Goal: Task Accomplishment & Management: Manage account settings

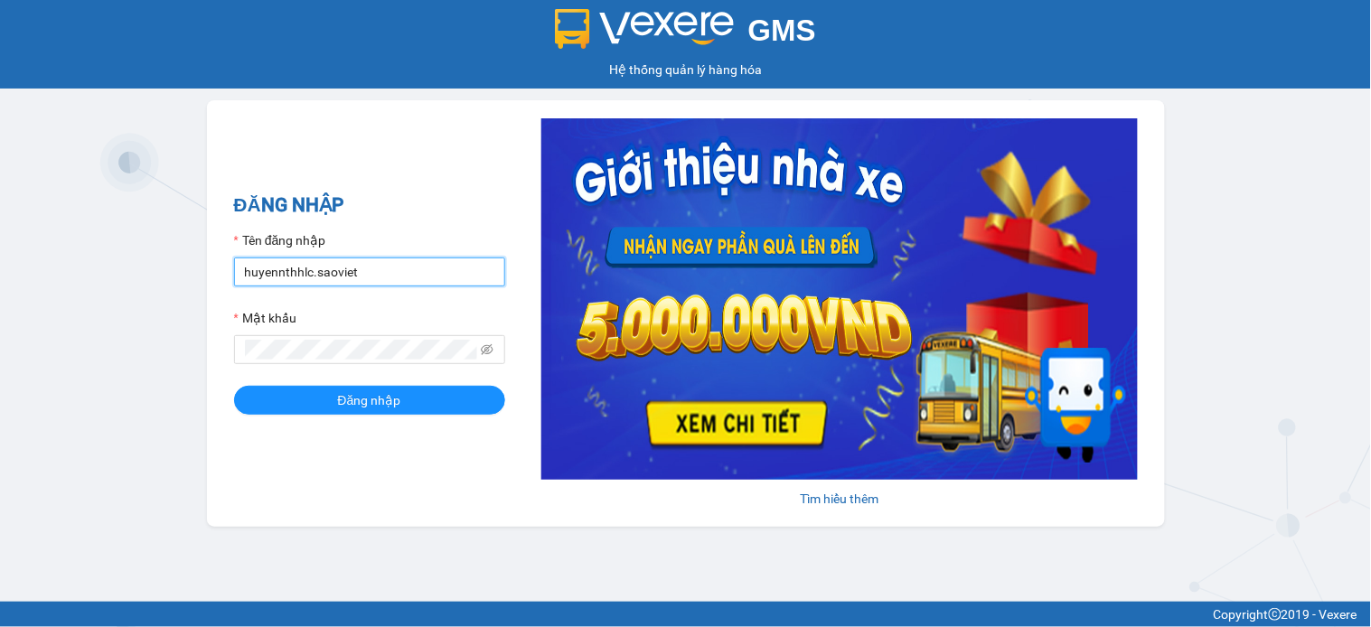
click at [408, 275] on input "huyennthhlc.saoviet" at bounding box center [369, 272] width 271 height 29
type input "kiennv_hhlc.saoviet"
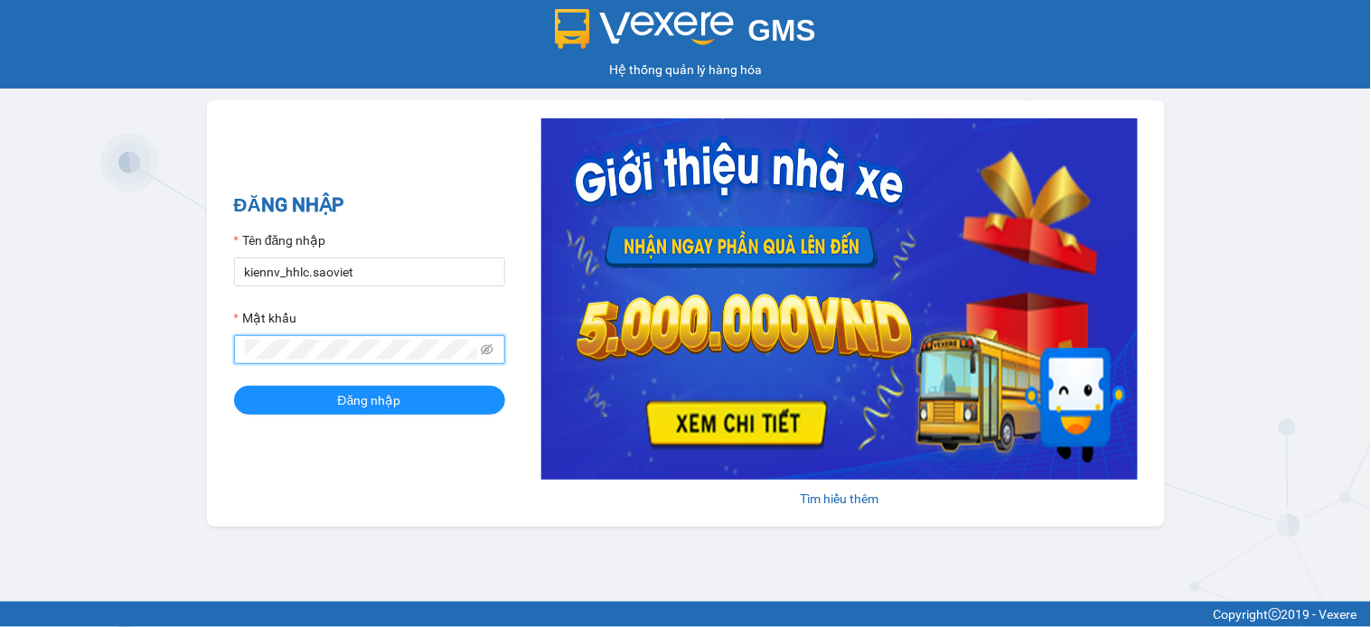
click at [234, 386] on button "Đăng nhập" at bounding box center [369, 400] width 271 height 29
click at [489, 353] on icon "eye-invisible" at bounding box center [487, 350] width 13 height 13
click at [234, 386] on button "Đăng nhập" at bounding box center [369, 400] width 271 height 29
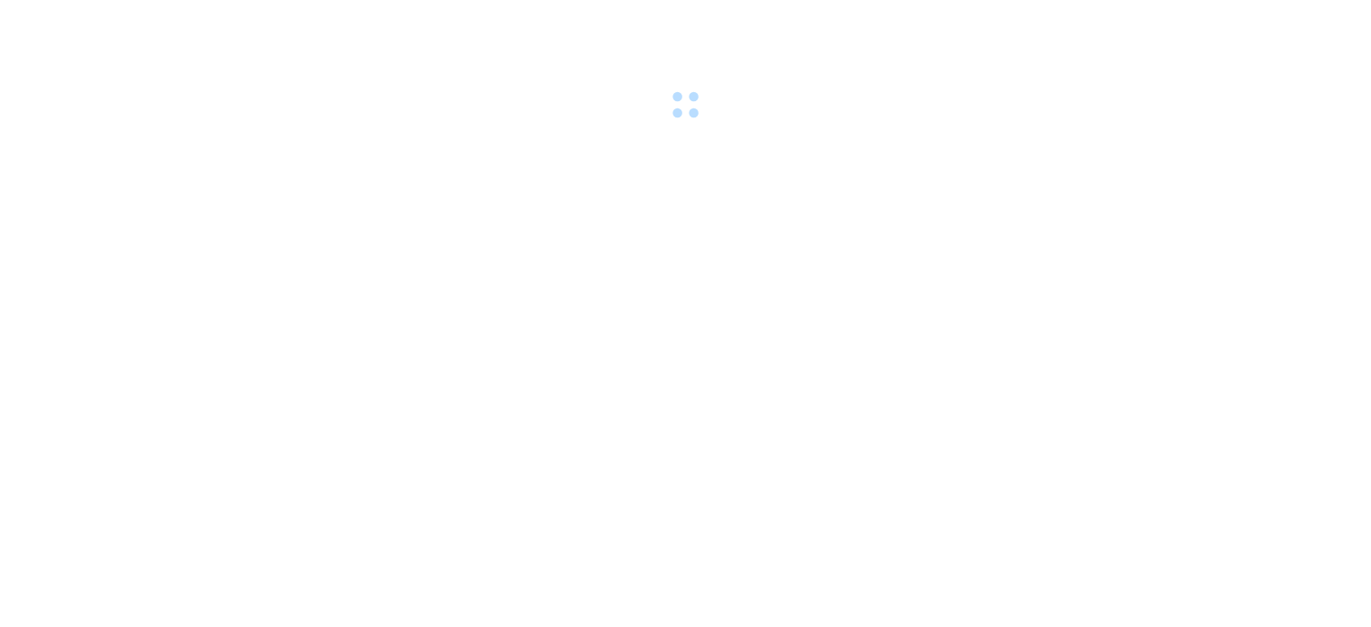
click at [786, 250] on body at bounding box center [685, 313] width 1371 height 627
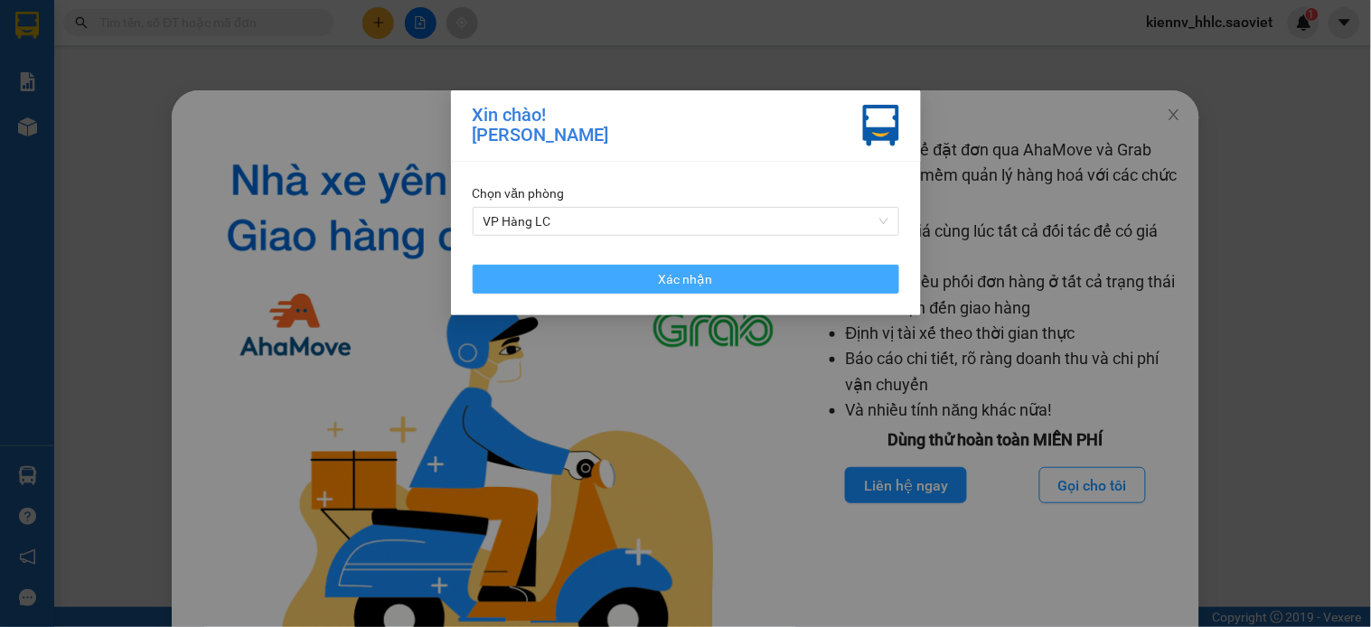
click at [798, 281] on button "Xác nhận" at bounding box center [686, 279] width 427 height 29
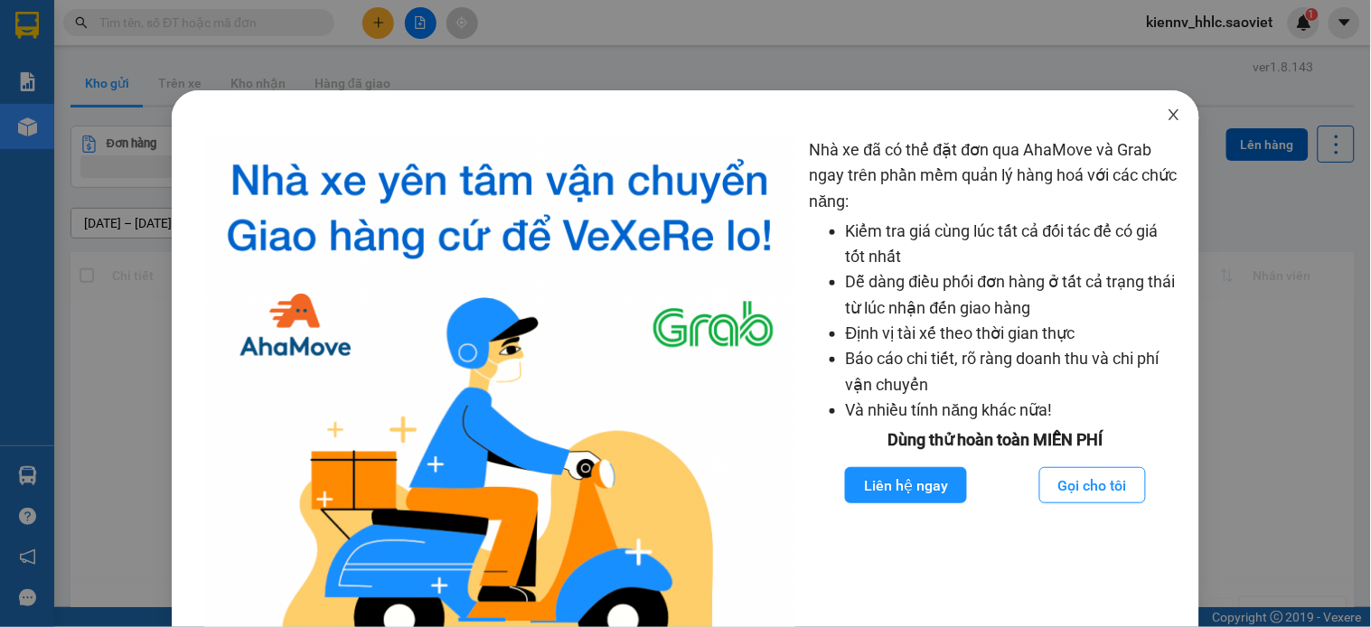
click at [1167, 120] on icon "close" at bounding box center [1174, 115] width 14 height 14
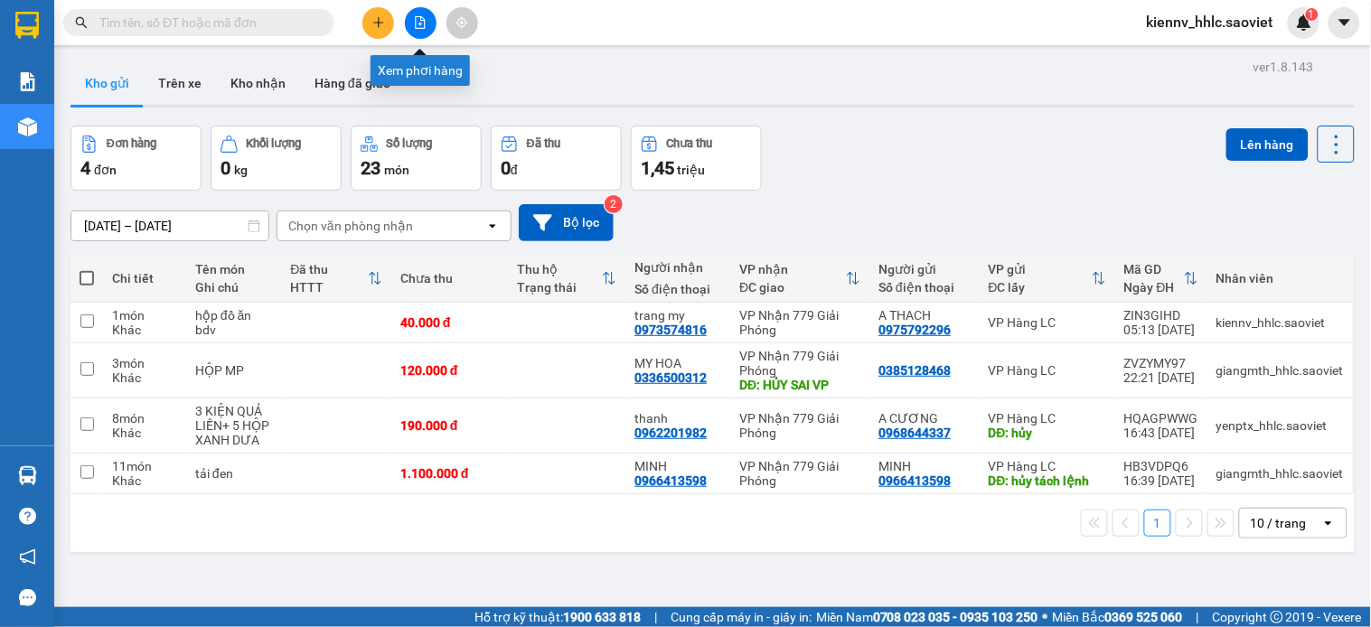
click at [414, 25] on icon "file-add" at bounding box center [420, 22] width 13 height 13
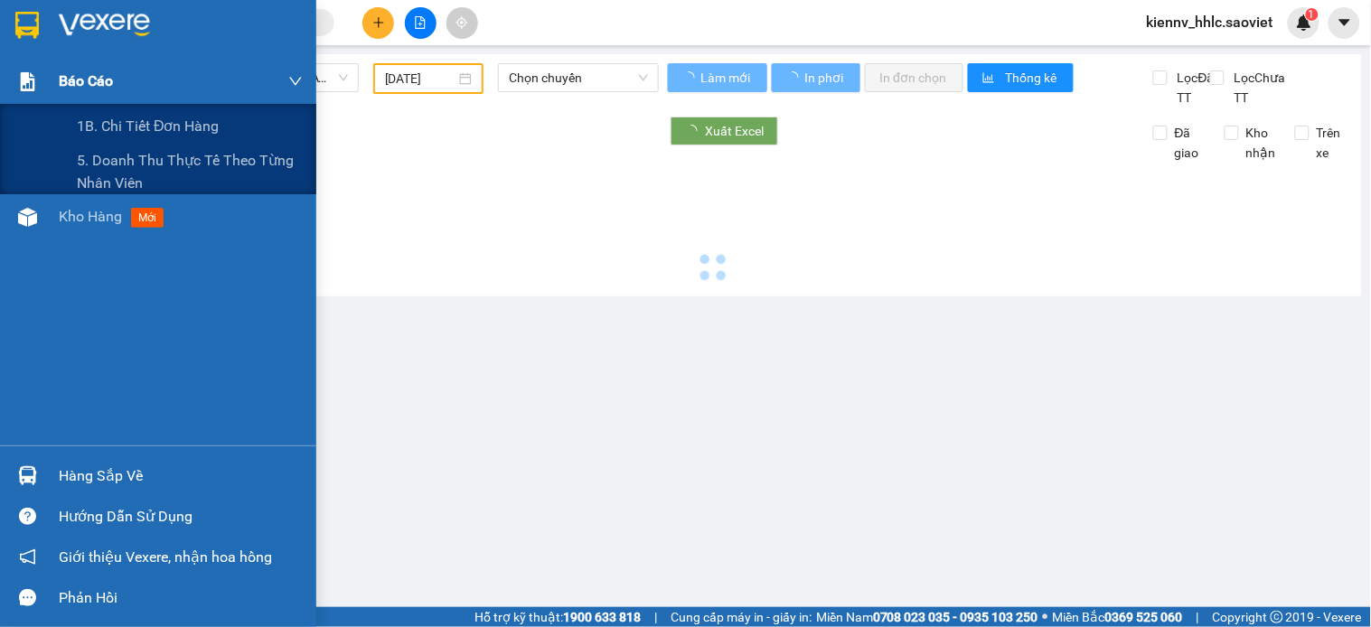
type input "[DATE]"
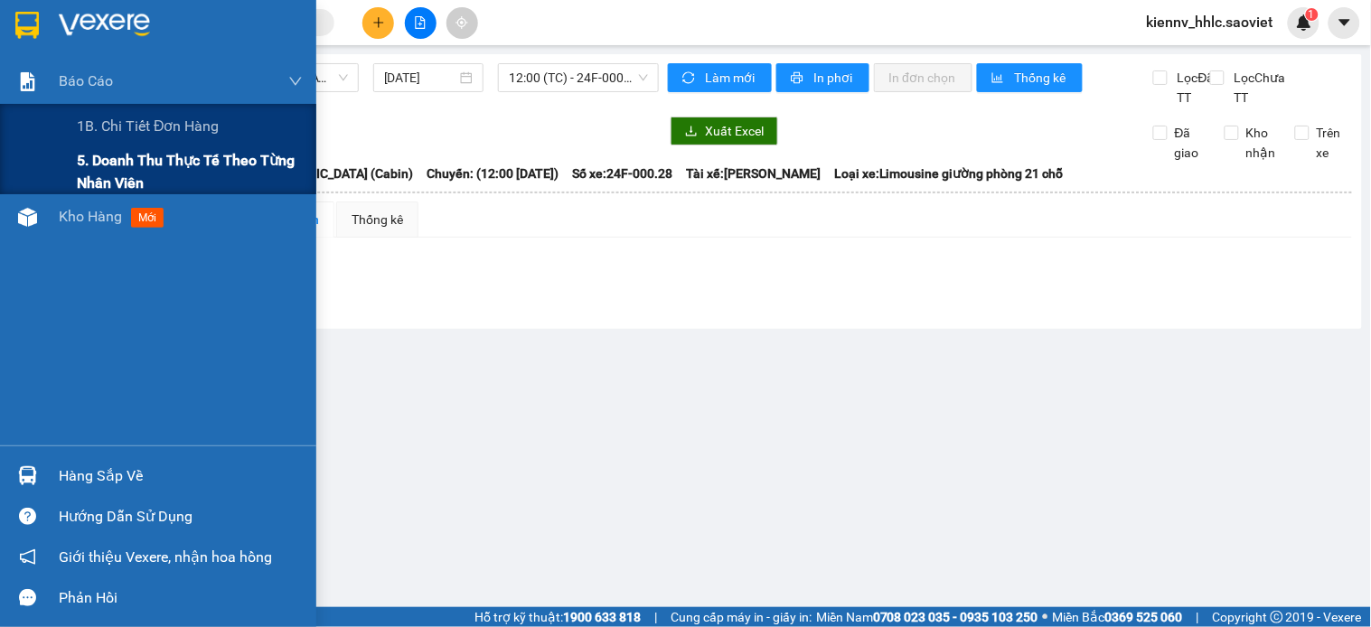
click at [121, 170] on span "5. Doanh thu thực tế theo từng nhân viên" at bounding box center [190, 171] width 226 height 45
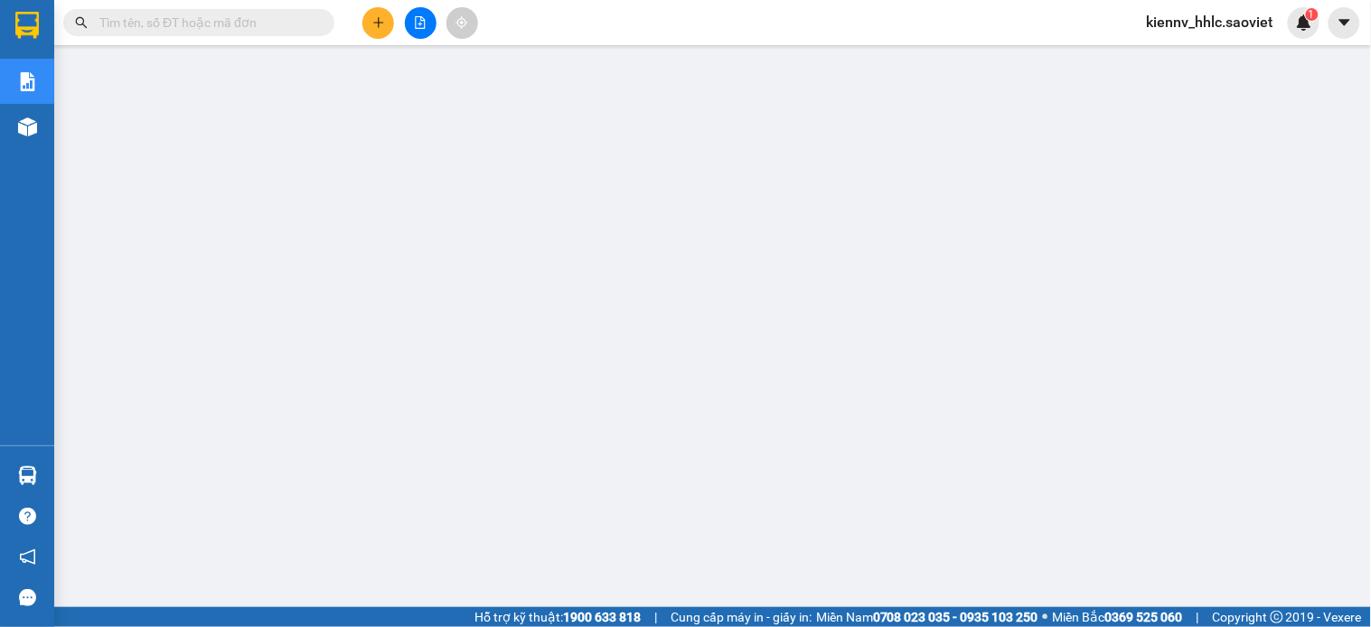
click at [1180, 28] on span "kiennv_hhlc.saoviet" at bounding box center [1210, 22] width 155 height 23
click at [1187, 61] on span "Đăng xuất" at bounding box center [1221, 56] width 116 height 20
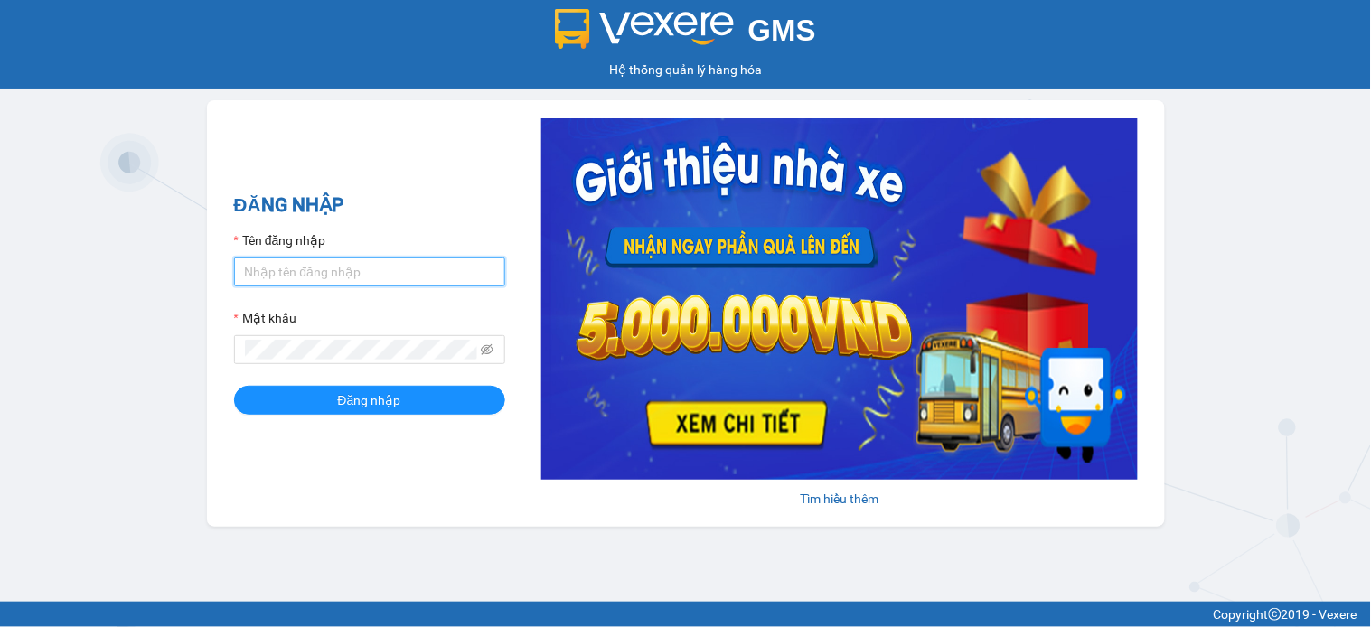
type input "huyennthhlc.saoviet"
click at [384, 419] on div "ĐĂNG NHẬP Tên đăng nhập huyennthhlc.saoviet Mật khẩu Đăng nhập" at bounding box center [369, 314] width 271 height 246
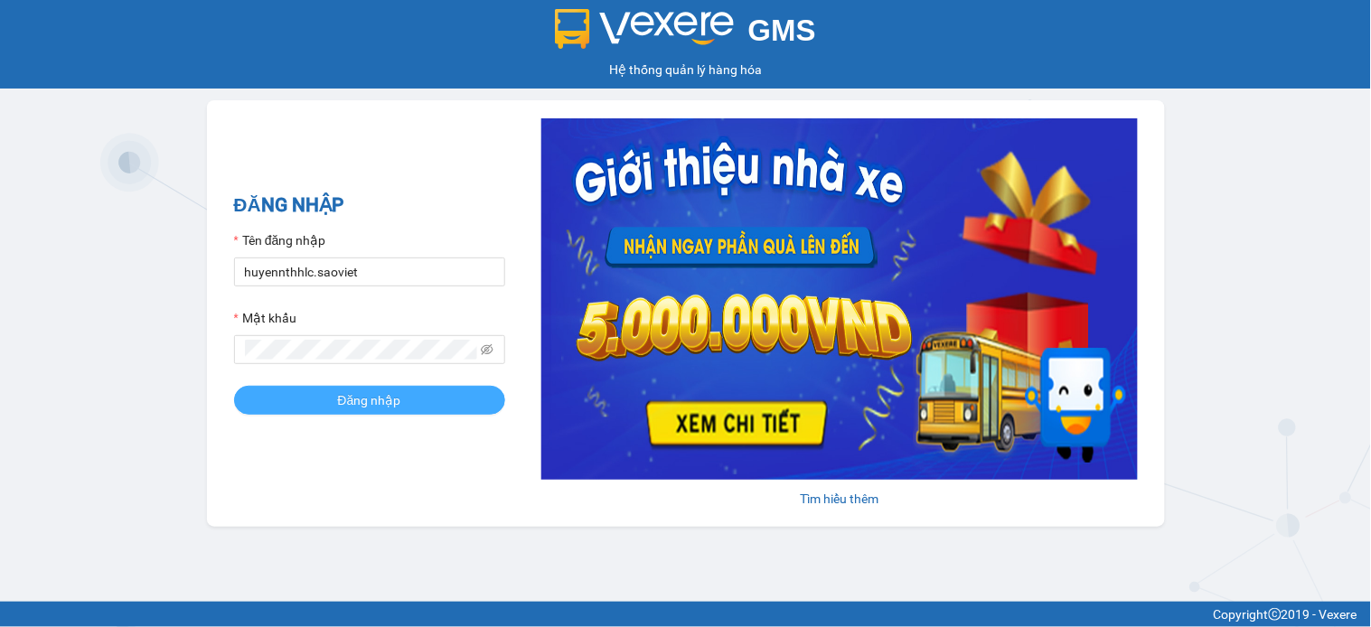
click at [383, 403] on span "Đăng nhập" at bounding box center [369, 401] width 63 height 20
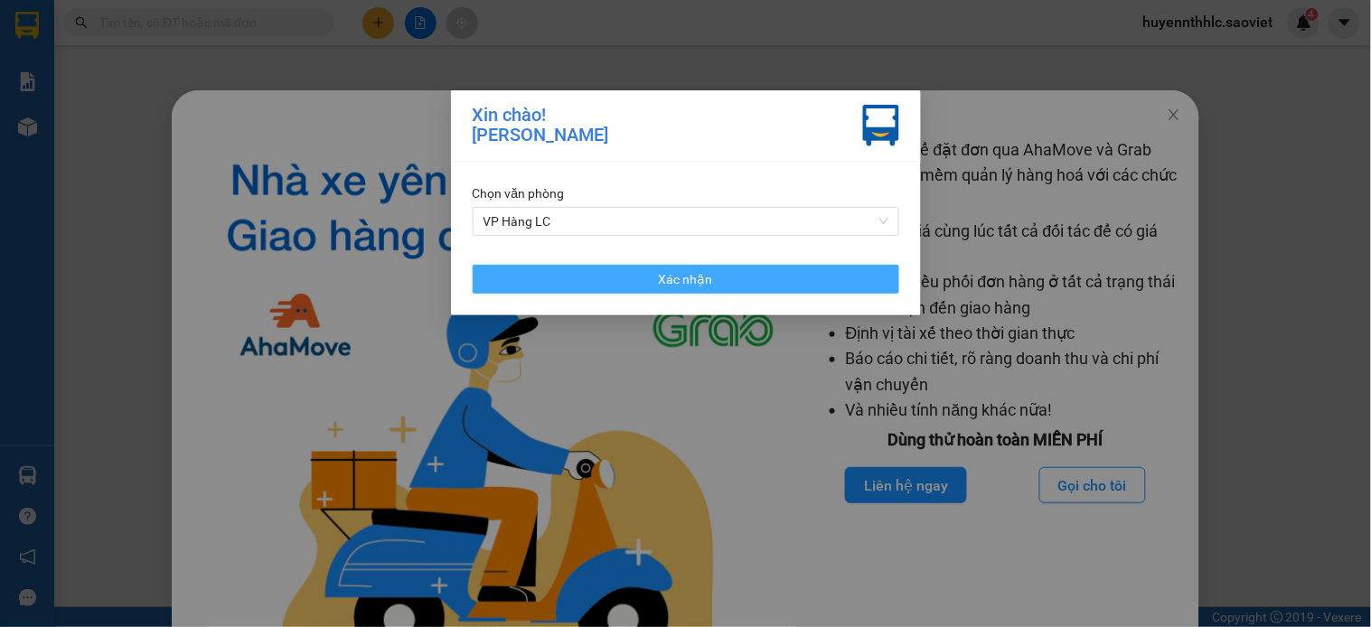
click at [602, 284] on button "Xác nhận" at bounding box center [686, 279] width 427 height 29
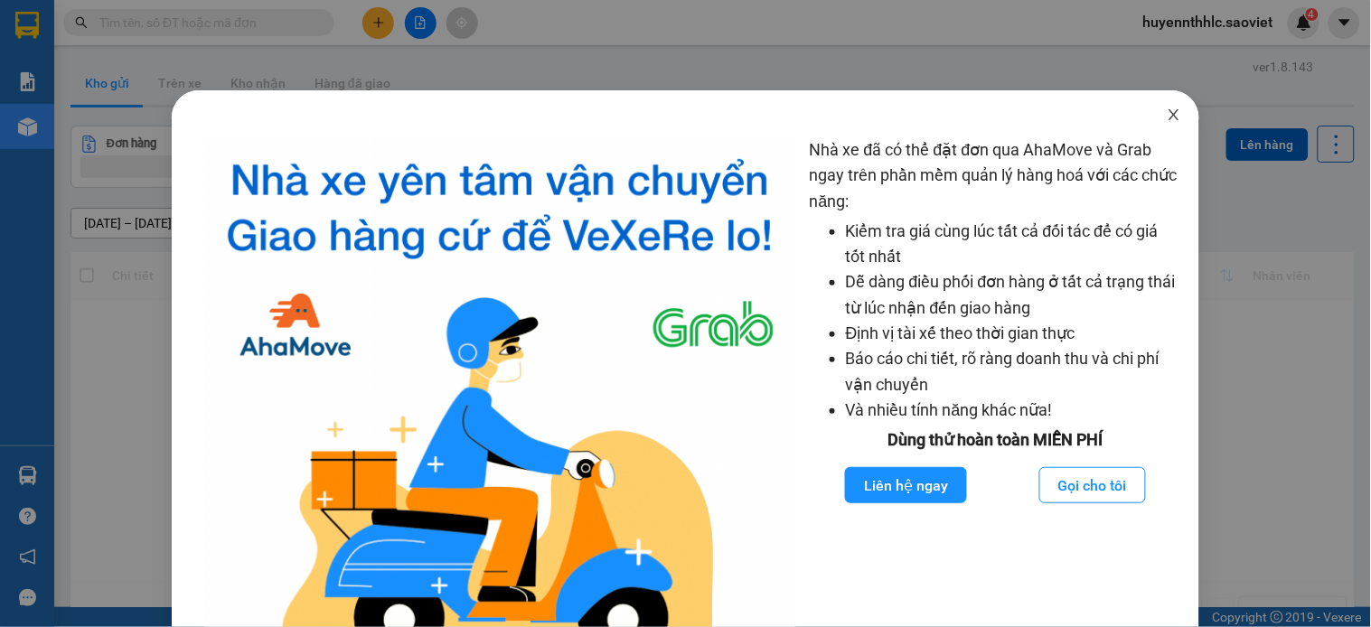
click at [1167, 113] on icon "close" at bounding box center [1174, 115] width 14 height 14
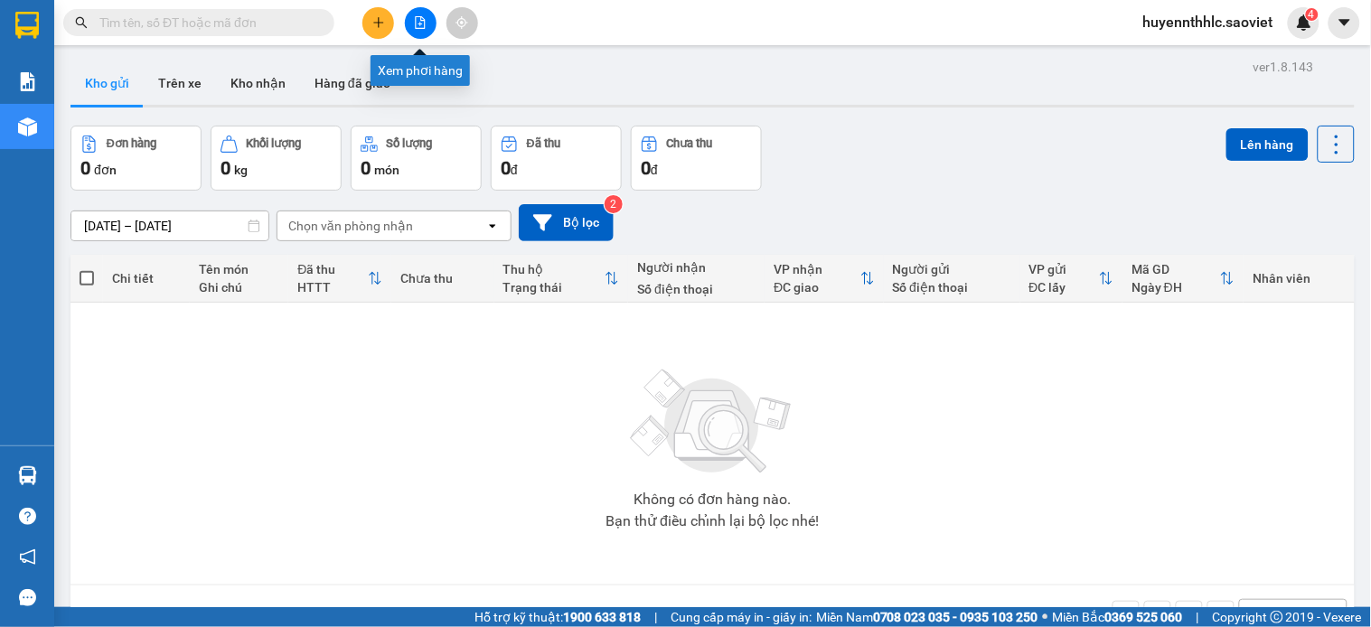
drag, startPoint x: 423, startPoint y: 25, endPoint x: 340, endPoint y: 51, distance: 86.9
click at [421, 25] on icon "file-add" at bounding box center [420, 22] width 13 height 13
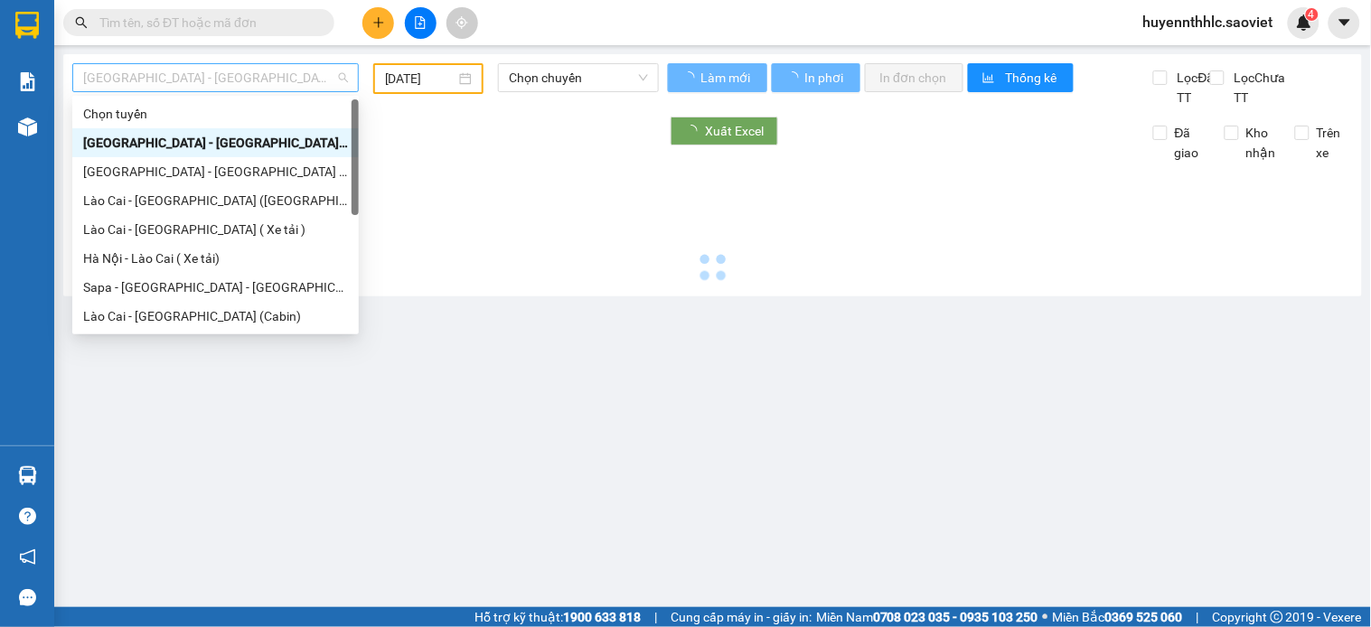
click at [191, 87] on span "[GEOGRAPHIC_DATA] - [GEOGRAPHIC_DATA] (Cabin)" at bounding box center [215, 77] width 265 height 27
type input "[DATE]"
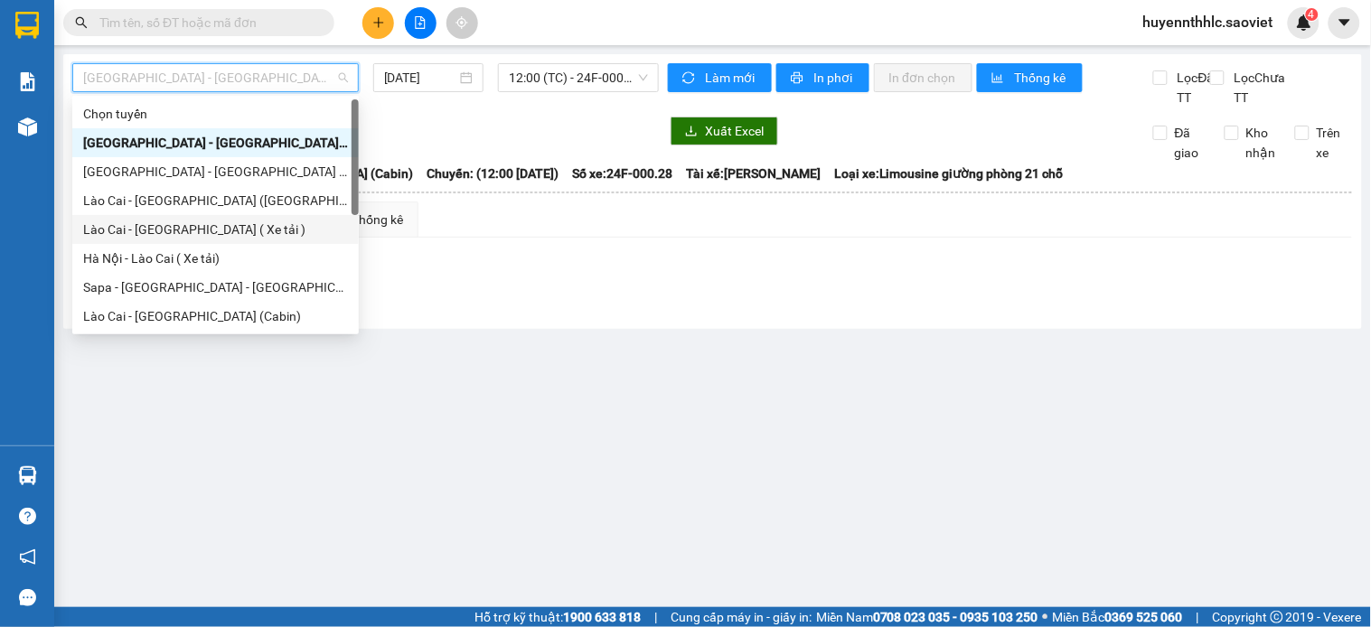
click at [177, 226] on div "Lào Cai - Hà Nội ( Xe tải )" at bounding box center [215, 230] width 265 height 20
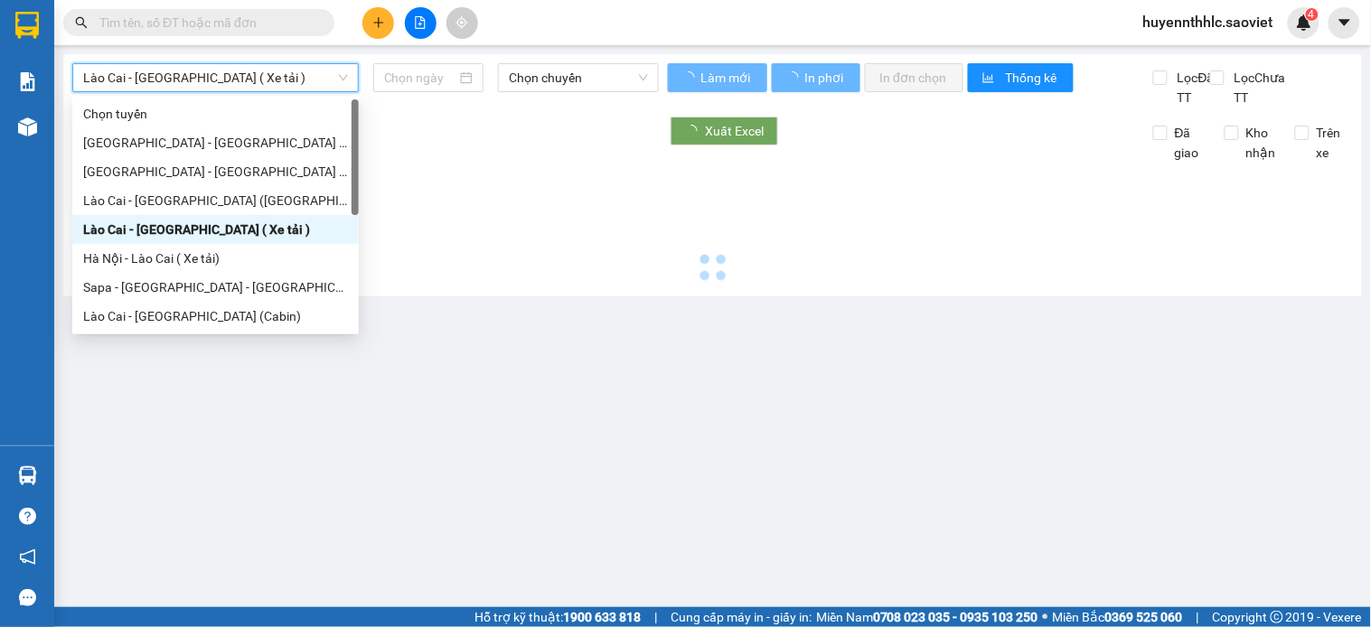
type input "[DATE]"
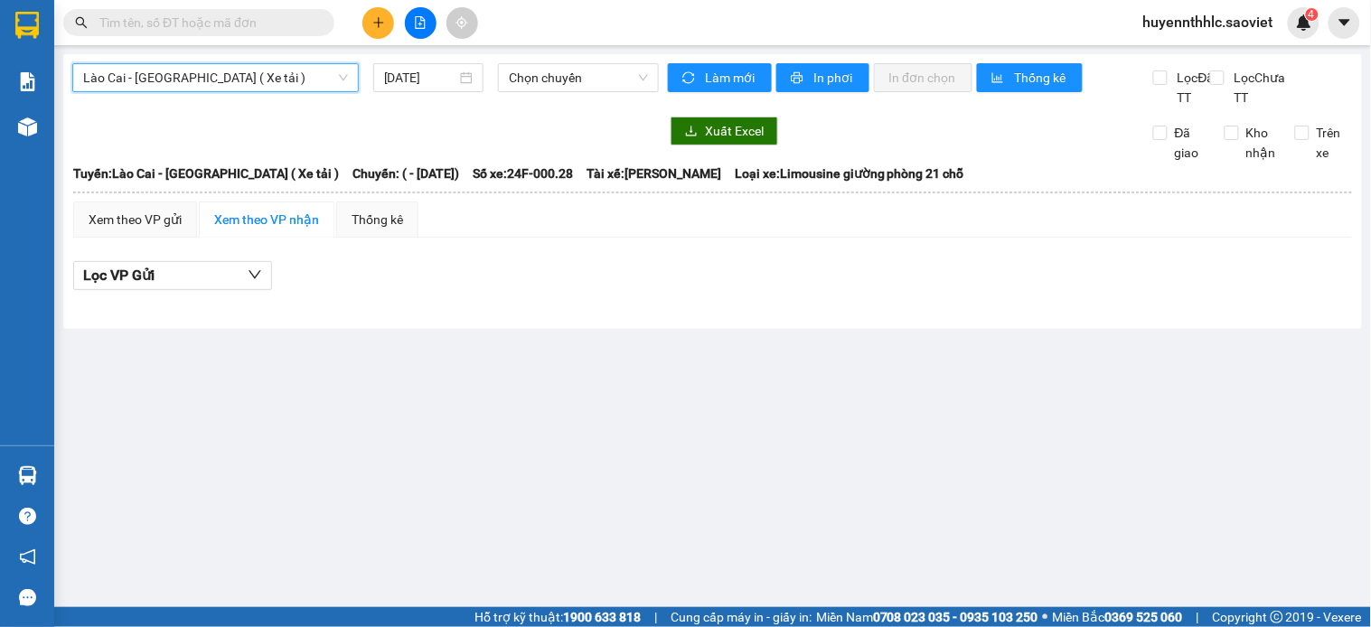
click at [308, 81] on span "Lào Cai - Hà Nội ( Xe tải )" at bounding box center [215, 77] width 265 height 27
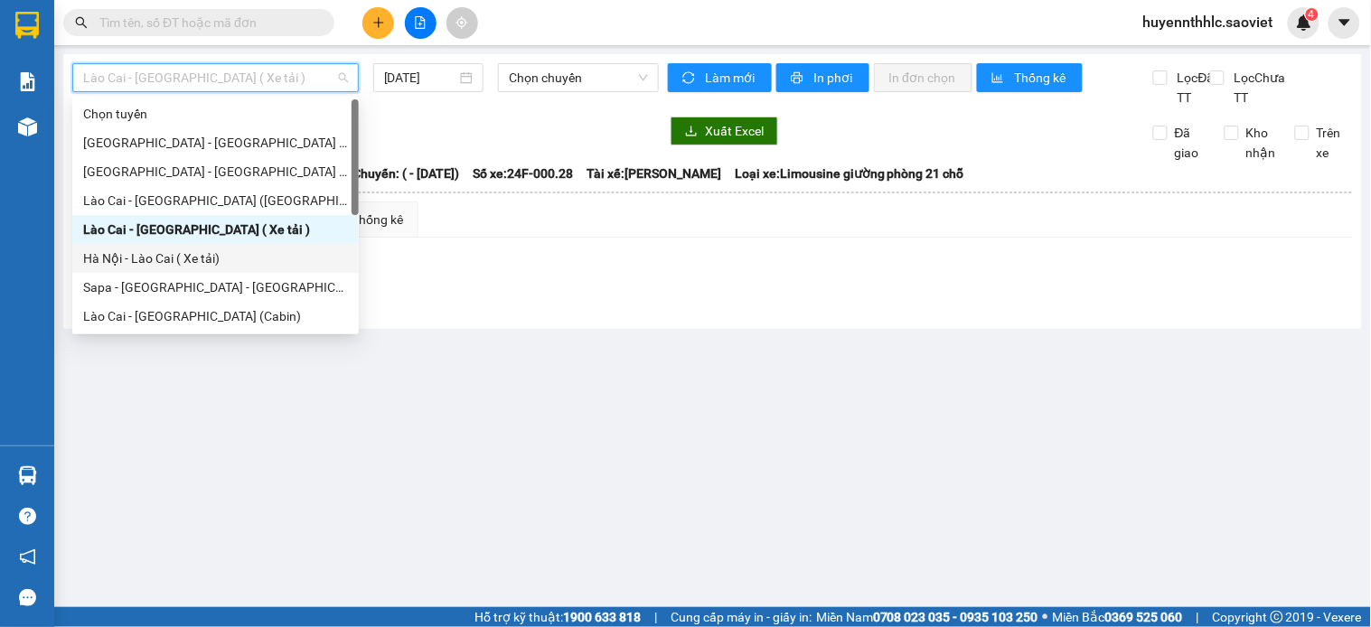
click at [202, 268] on div "Hà Nội - Lào Cai ( Xe tải)" at bounding box center [215, 258] width 287 height 29
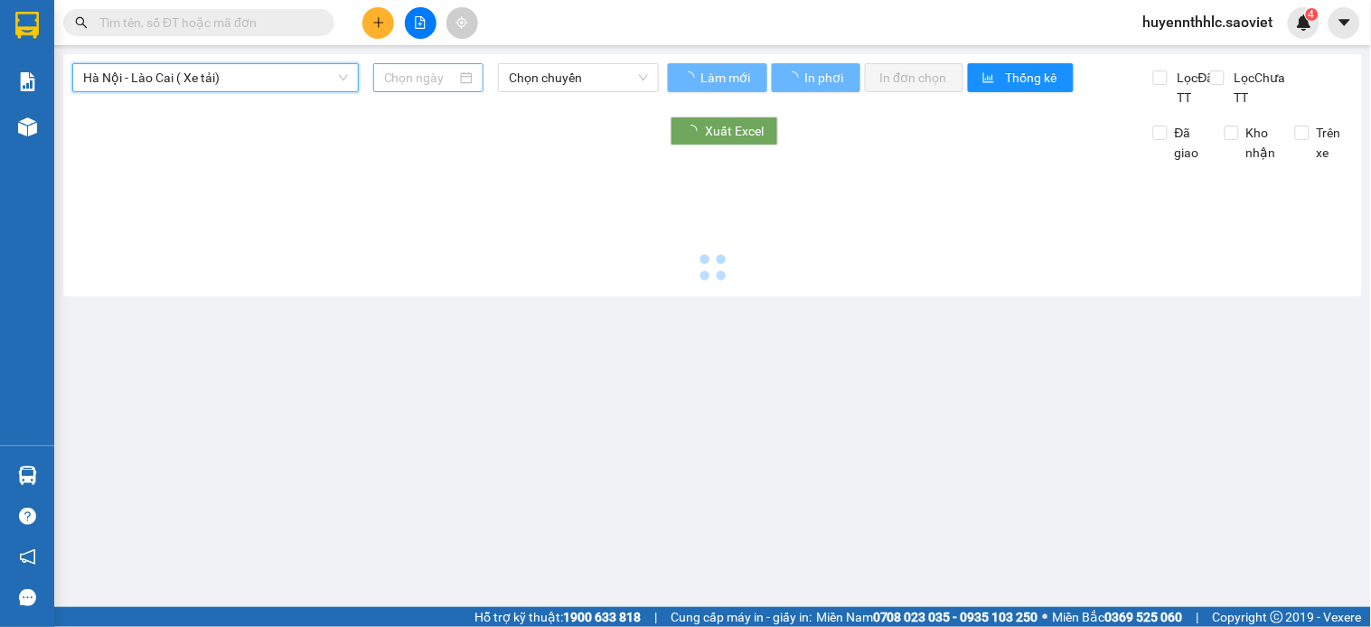
click at [439, 77] on input at bounding box center [420, 78] width 73 height 20
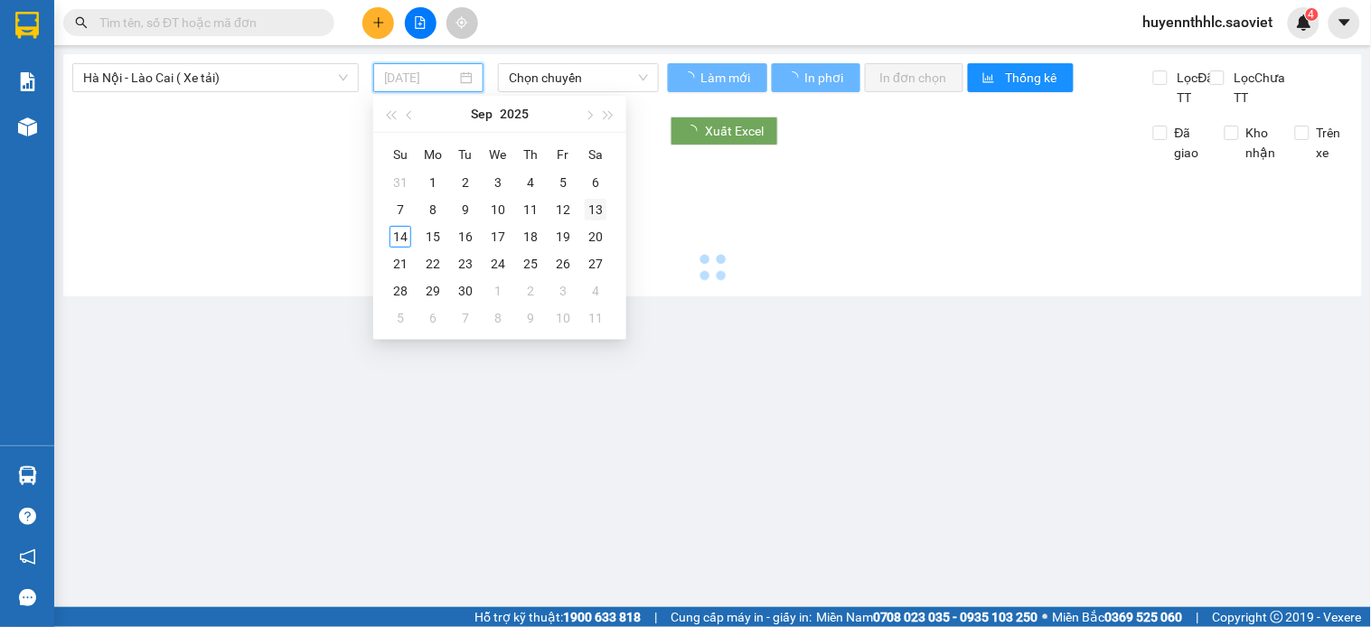
type input "13/09/2025"
click at [601, 218] on div "13" at bounding box center [596, 210] width 22 height 22
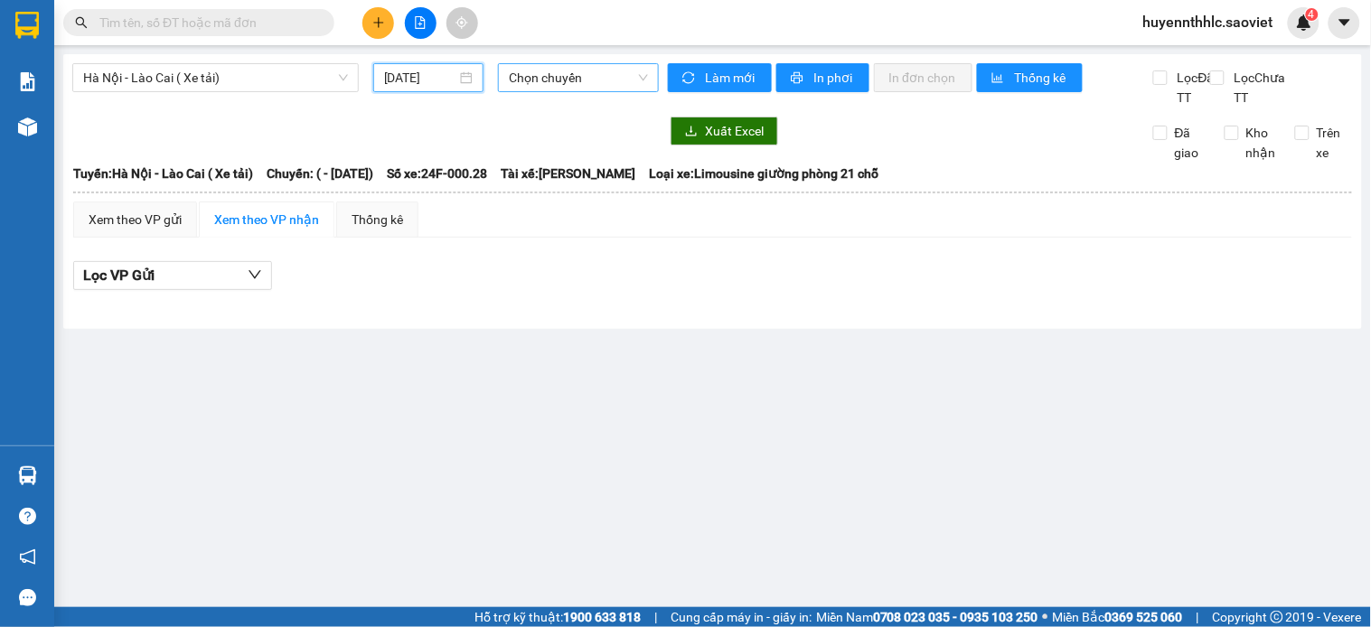
type input "13/09/2025"
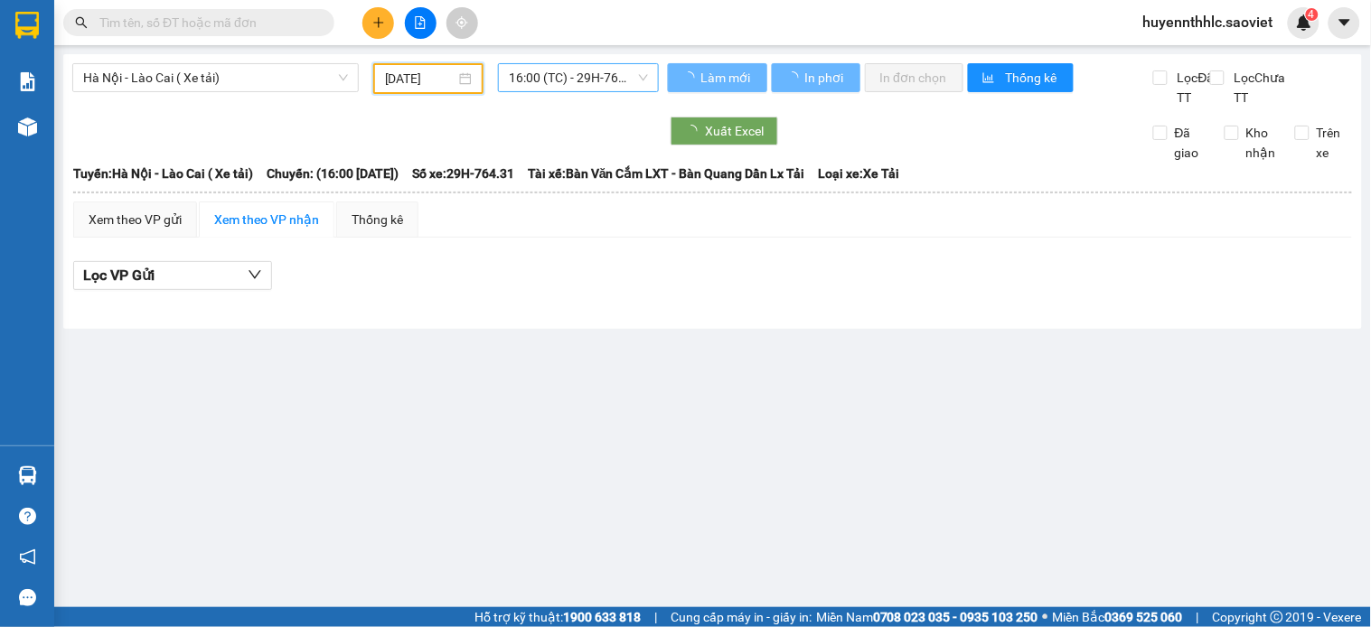
click at [603, 71] on span "16:00 (TC) - 29H-764.31" at bounding box center [578, 77] width 139 height 27
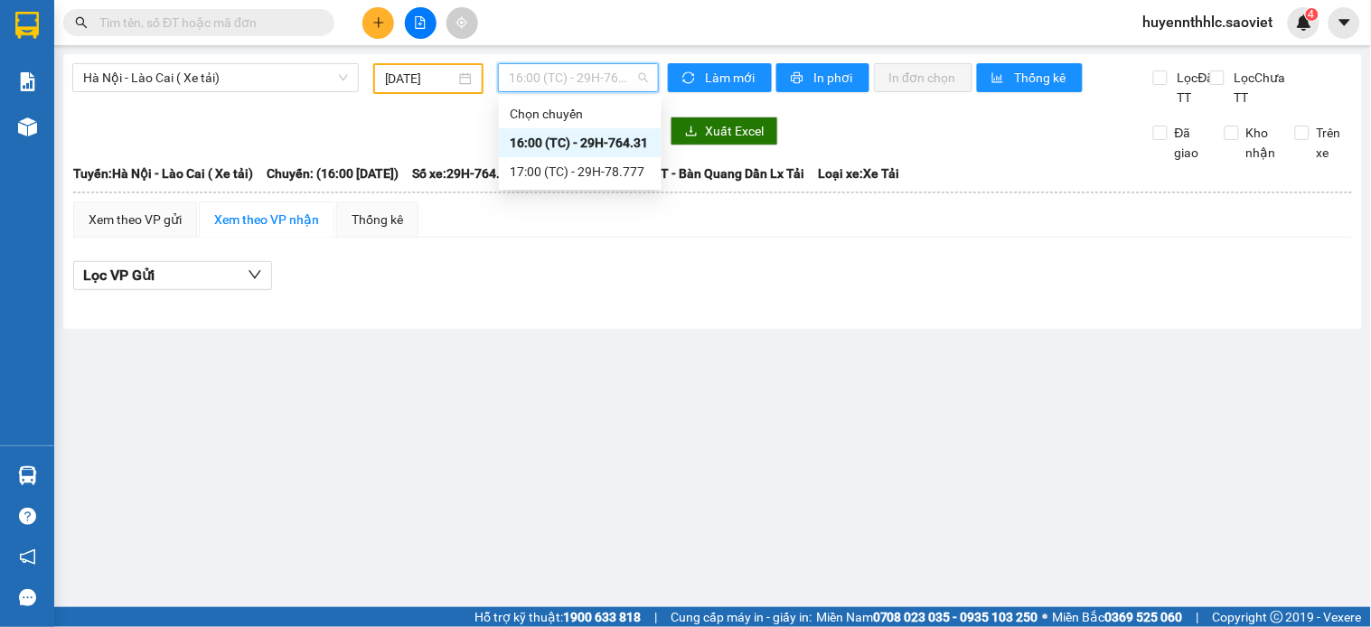
drag, startPoint x: 592, startPoint y: 132, endPoint x: 595, endPoint y: 152, distance: 20.1
click at [592, 136] on div "16:00 (TC) - 29H-764.31" at bounding box center [580, 143] width 141 height 20
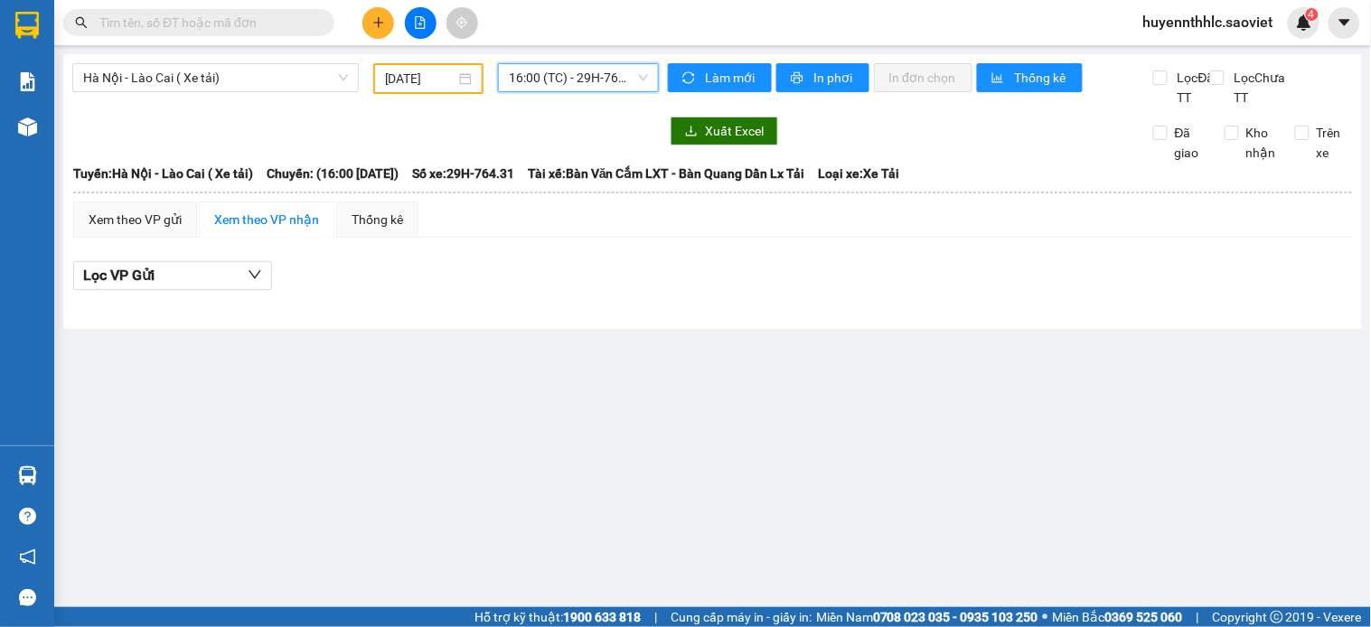
click at [599, 163] on div "Xuất Excel Đã giao Kho nhận Trên xe" at bounding box center [712, 140] width 1281 height 46
click at [599, 84] on span "16:00 (TC) - 29H-764.31" at bounding box center [578, 77] width 139 height 27
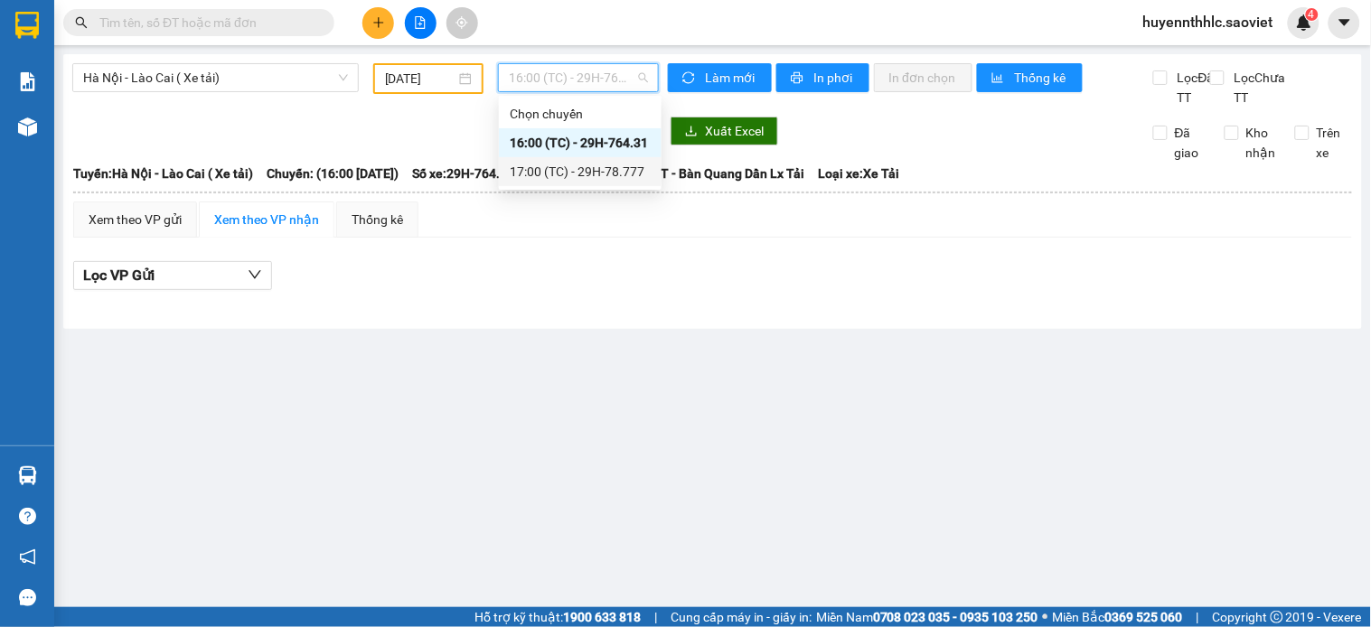
click at [612, 172] on div "17:00 (TC) - 29H-78.777" at bounding box center [580, 172] width 141 height 20
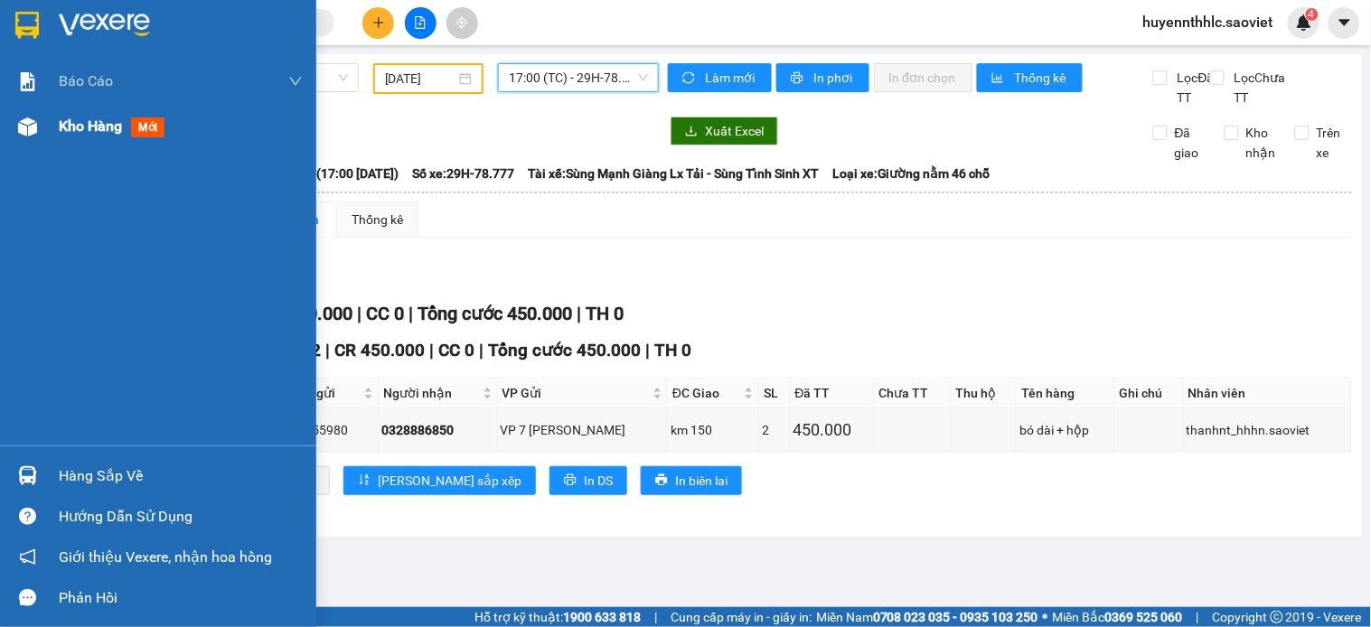
click at [69, 130] on span "Kho hàng" at bounding box center [90, 126] width 63 height 17
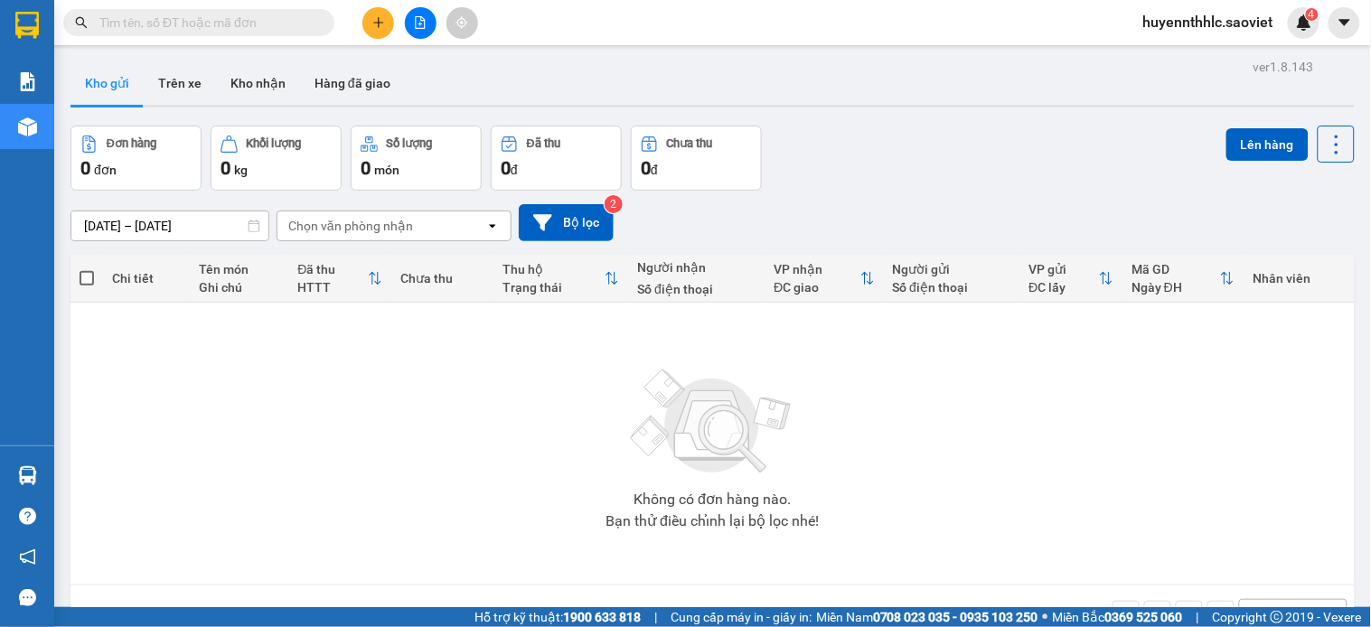
click at [1187, 25] on span "huyennthhlc.saoviet" at bounding box center [1208, 22] width 159 height 23
click at [1191, 42] on li "Đăng xuất" at bounding box center [1209, 56] width 160 height 29
